Goal: Use online tool/utility

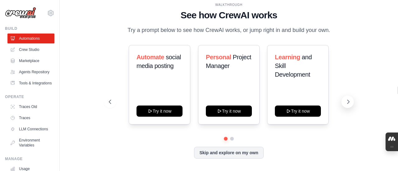
click at [344, 106] on button at bounding box center [348, 102] width 12 height 12
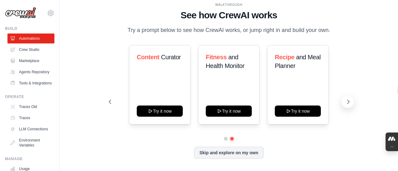
click at [344, 106] on button at bounding box center [348, 102] width 12 height 12
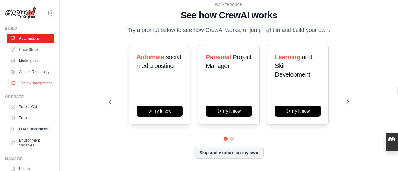
click at [29, 88] on link "Tools & Integrations" at bounding box center [31, 83] width 47 height 10
click at [31, 88] on link "Tools & Integrations" at bounding box center [31, 83] width 47 height 10
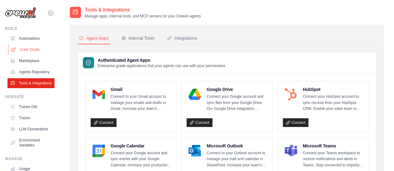
click at [30, 49] on link "Crew Studio" at bounding box center [31, 50] width 47 height 10
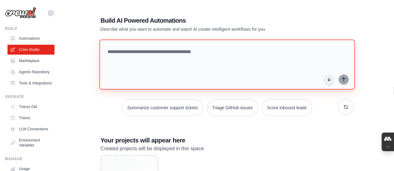
click at [148, 74] on textarea at bounding box center [226, 65] width 255 height 50
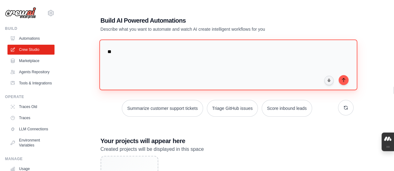
type textarea "*"
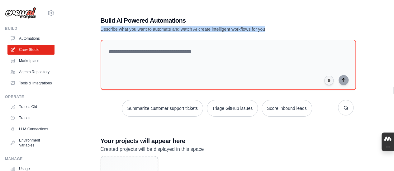
drag, startPoint x: 272, startPoint y: 28, endPoint x: 98, endPoint y: 31, distance: 173.3
click at [98, 31] on div "Build AI Powered Automations Describe what you want to automate and watch AI cr…" at bounding box center [227, 117] width 268 height 222
copy p "Describe what you want to automate and watch AI create intelligent workflows fo…"
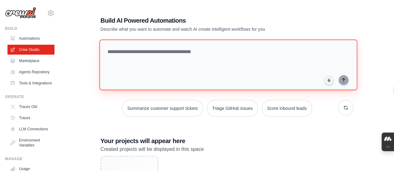
click at [241, 74] on textarea at bounding box center [228, 65] width 258 height 51
paste textarea "**********"
type textarea "**********"
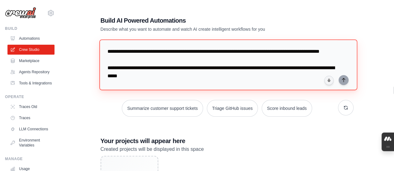
scroll to position [281, 0]
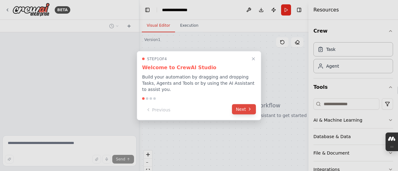
scroll to position [127, 0]
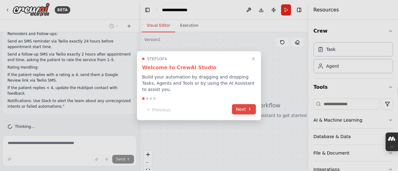
click at [239, 104] on button "Next" at bounding box center [244, 109] width 24 height 10
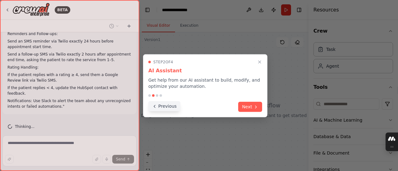
click at [175, 108] on button "Previous" at bounding box center [164, 106] width 32 height 10
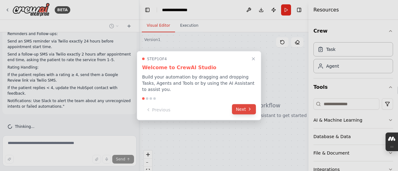
click at [240, 104] on button "Next" at bounding box center [244, 109] width 24 height 10
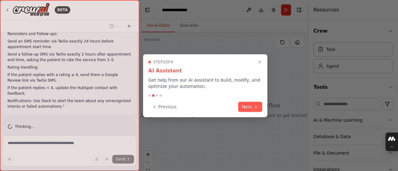
click at [240, 104] on button "Next" at bounding box center [250, 107] width 24 height 10
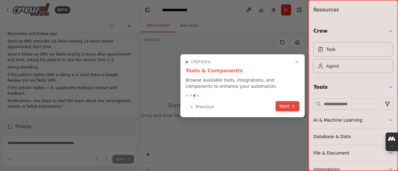
click at [284, 107] on button "Next" at bounding box center [288, 106] width 24 height 10
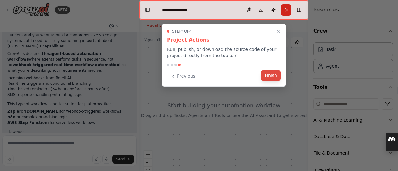
click at [268, 78] on button "Finish" at bounding box center [271, 76] width 20 height 10
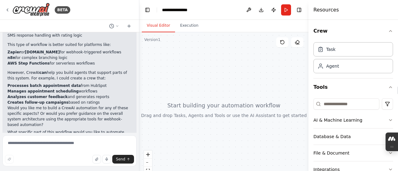
scroll to position [287, 0]
drag, startPoint x: 216, startPoint y: 111, endPoint x: 218, endPoint y: 87, distance: 24.7
click at [218, 87] on div at bounding box center [223, 110] width 169 height 156
drag, startPoint x: 218, startPoint y: 87, endPoint x: 225, endPoint y: 84, distance: 7.9
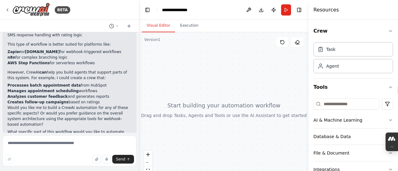
click at [225, 84] on div at bounding box center [223, 110] width 169 height 156
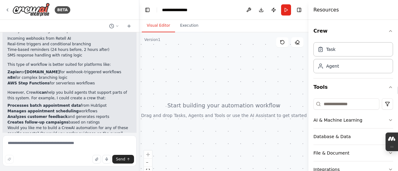
scroll to position [280, 0]
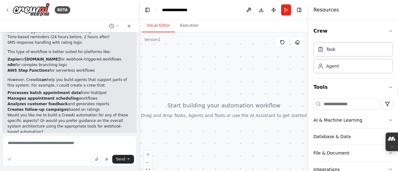
drag, startPoint x: 6, startPoint y: 81, endPoint x: 89, endPoint y: 100, distance: 84.5
click at [89, 100] on div "▶ Thought process I understand you want to build a comprehensive voice agent sy…" at bounding box center [69, 59] width 134 height 187
copy ol "Processes batch appointment data from HubSpot Manages appointment scheduling wo…"
click at [73, 139] on textarea at bounding box center [69, 151] width 134 height 31
paste textarea "**********"
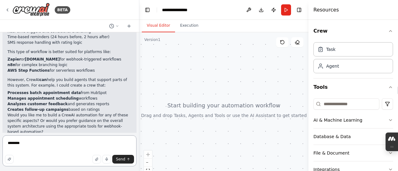
type textarea "**********"
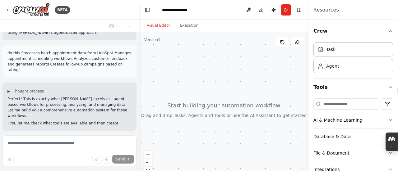
scroll to position [398, 0]
